Goal: Use online tool/utility: Use online tool/utility

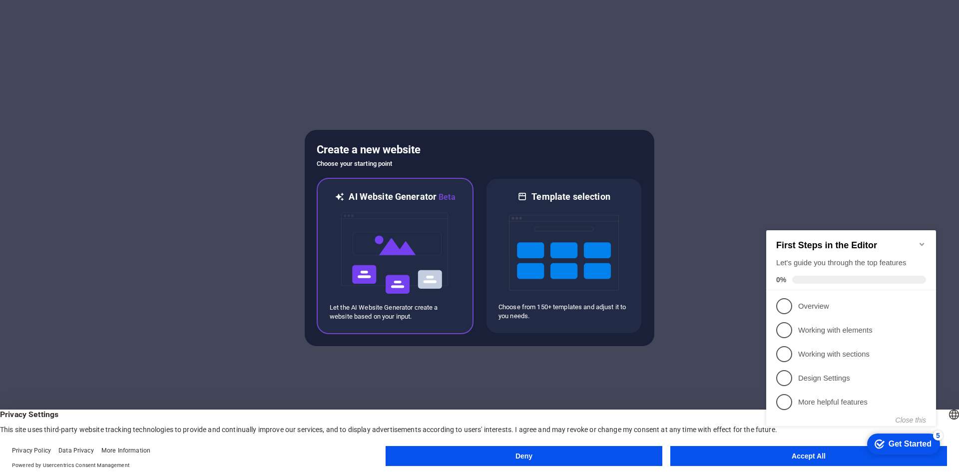
click at [423, 236] on img at bounding box center [395, 253] width 110 height 100
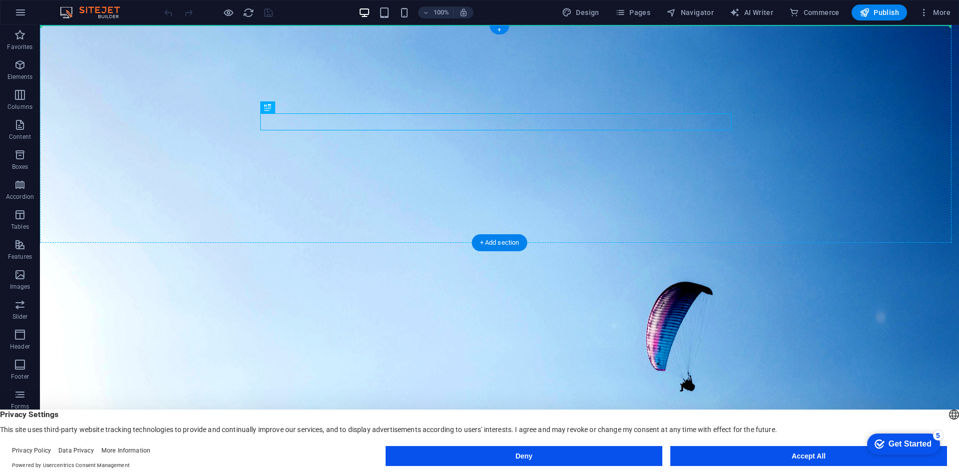
drag, startPoint x: 307, startPoint y: 133, endPoint x: 204, endPoint y: 138, distance: 103.6
drag, startPoint x: 309, startPoint y: 131, endPoint x: 337, endPoint y: 97, distance: 44.4
drag, startPoint x: 318, startPoint y: 41, endPoint x: 97, endPoint y: 46, distance: 221.4
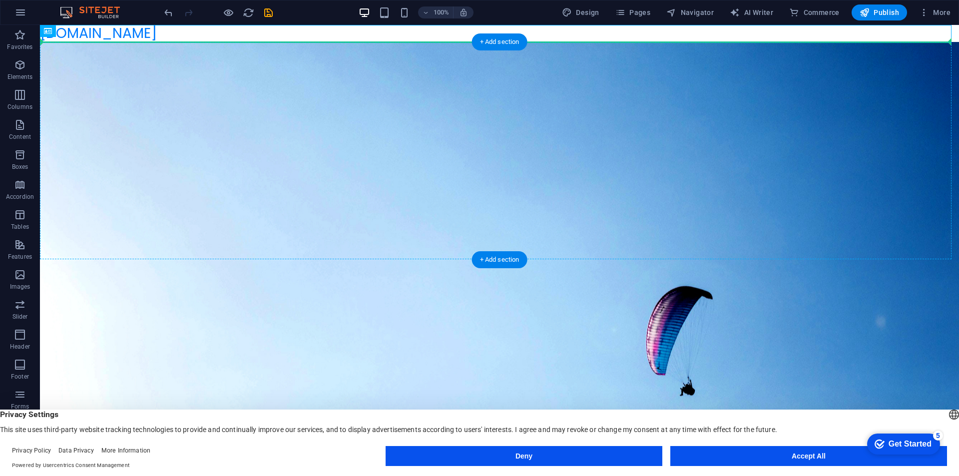
drag, startPoint x: 107, startPoint y: 32, endPoint x: 114, endPoint y: 52, distance: 21.8
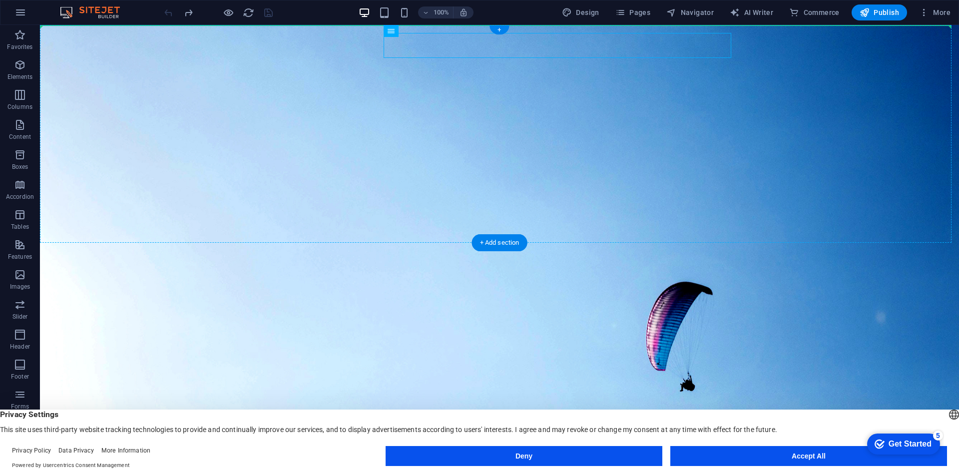
drag, startPoint x: 454, startPoint y: 47, endPoint x: 770, endPoint y: 56, distance: 316.4
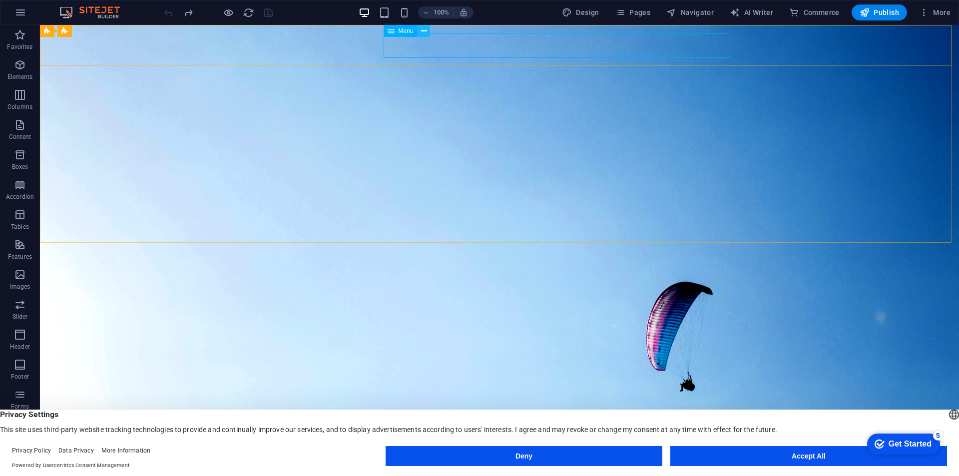
click at [419, 29] on button at bounding box center [424, 31] width 12 height 12
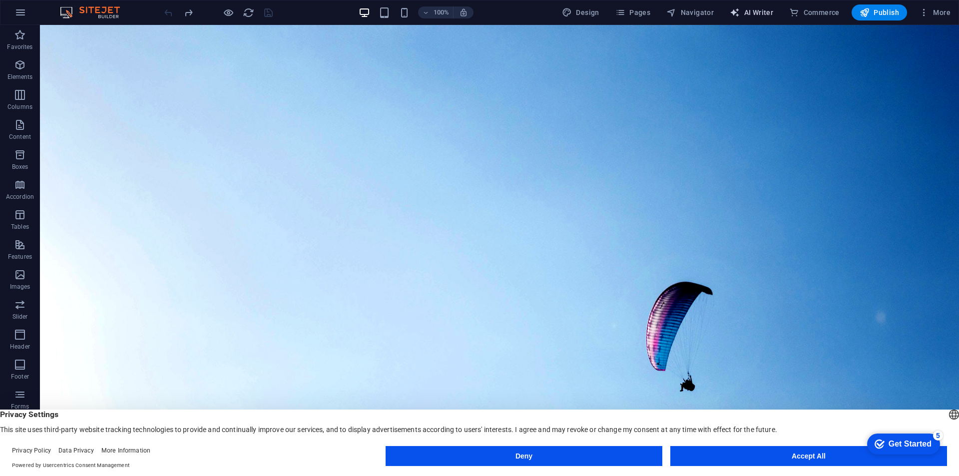
select select "English"
